Goal: Task Accomplishment & Management: Complete application form

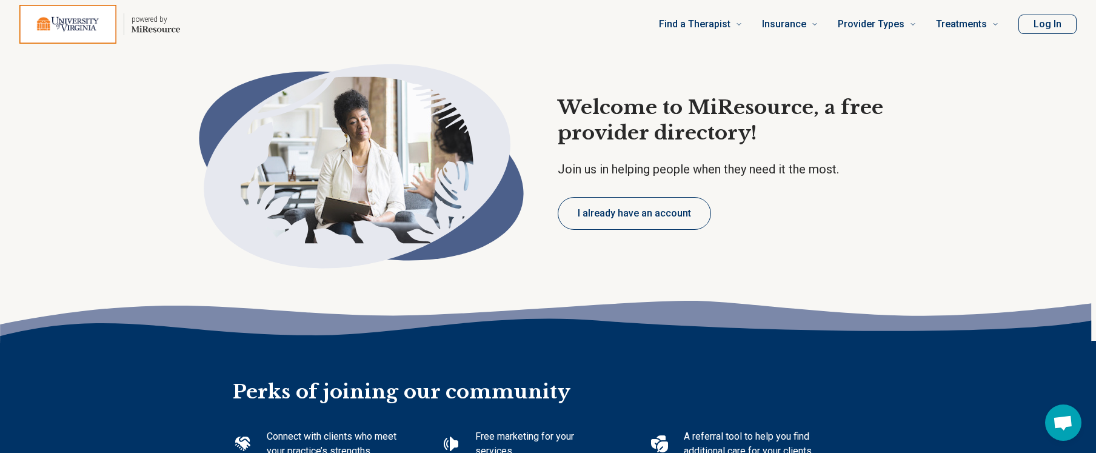
click at [1039, 32] on button "Log In" at bounding box center [1048, 24] width 58 height 19
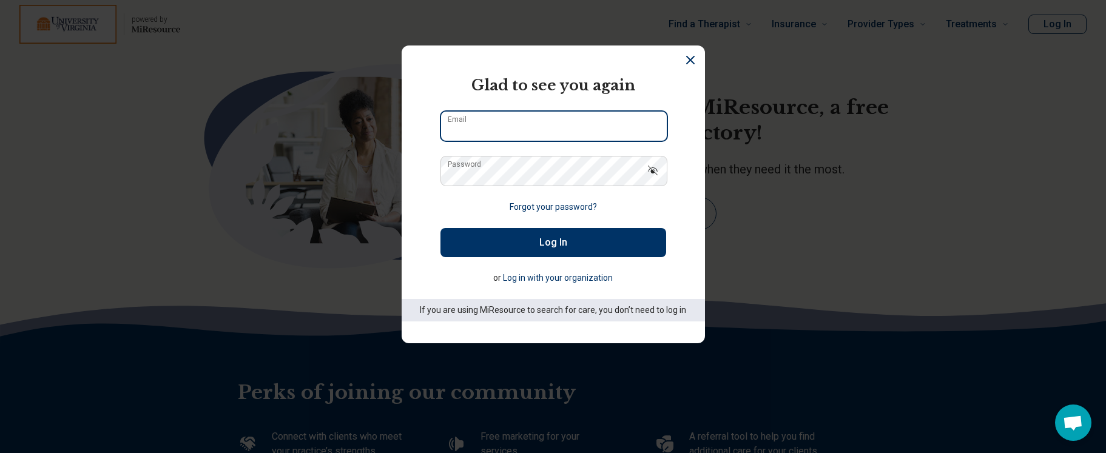
click at [484, 129] on input "Email" at bounding box center [554, 126] width 226 height 29
type input "**********"
click at [440, 228] on button "Log In" at bounding box center [553, 242] width 226 height 29
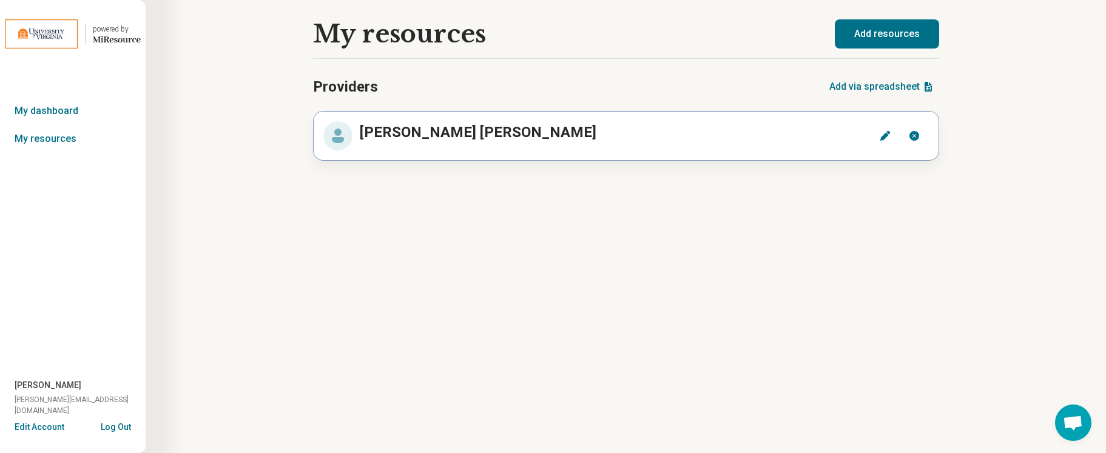
click at [716, 132] on h2 "[PERSON_NAME]" at bounding box center [601, 132] width 498 height 22
click at [368, 133] on p "[PERSON_NAME]" at bounding box center [478, 132] width 237 height 22
click at [60, 142] on link "My resources" at bounding box center [73, 139] width 146 height 28
click at [52, 140] on link "My resources" at bounding box center [73, 139] width 146 height 28
click at [39, 108] on link "My dashboard" at bounding box center [73, 111] width 146 height 28
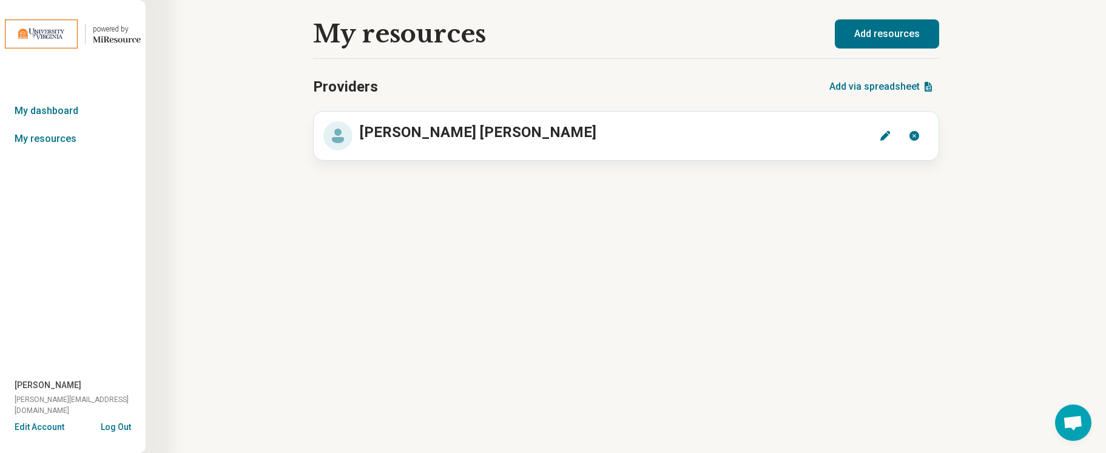
click at [883, 25] on button "Add resources" at bounding box center [886, 33] width 104 height 29
